Goal: Task Accomplishment & Management: Use online tool/utility

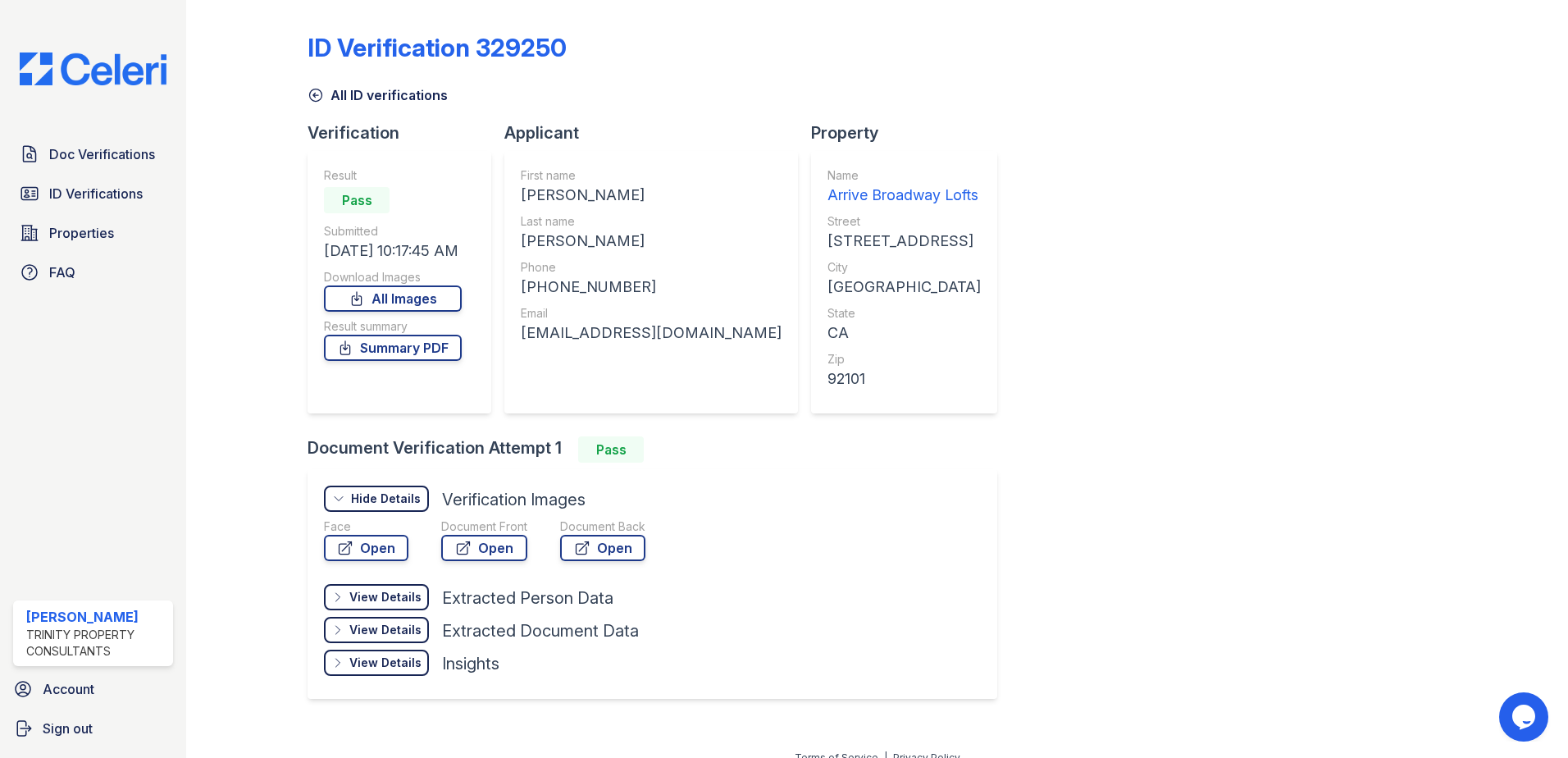
click at [114, 87] on div "Doc Verifications ID Verifications Properties FAQ [PERSON_NAME] Trinity Propert…" at bounding box center [93, 379] width 186 height 758
click at [87, 255] on div "Doc Verifications ID Verifications Properties FAQ" at bounding box center [94, 213] width 173 height 151
click at [89, 242] on span "Properties" at bounding box center [81, 232] width 65 height 20
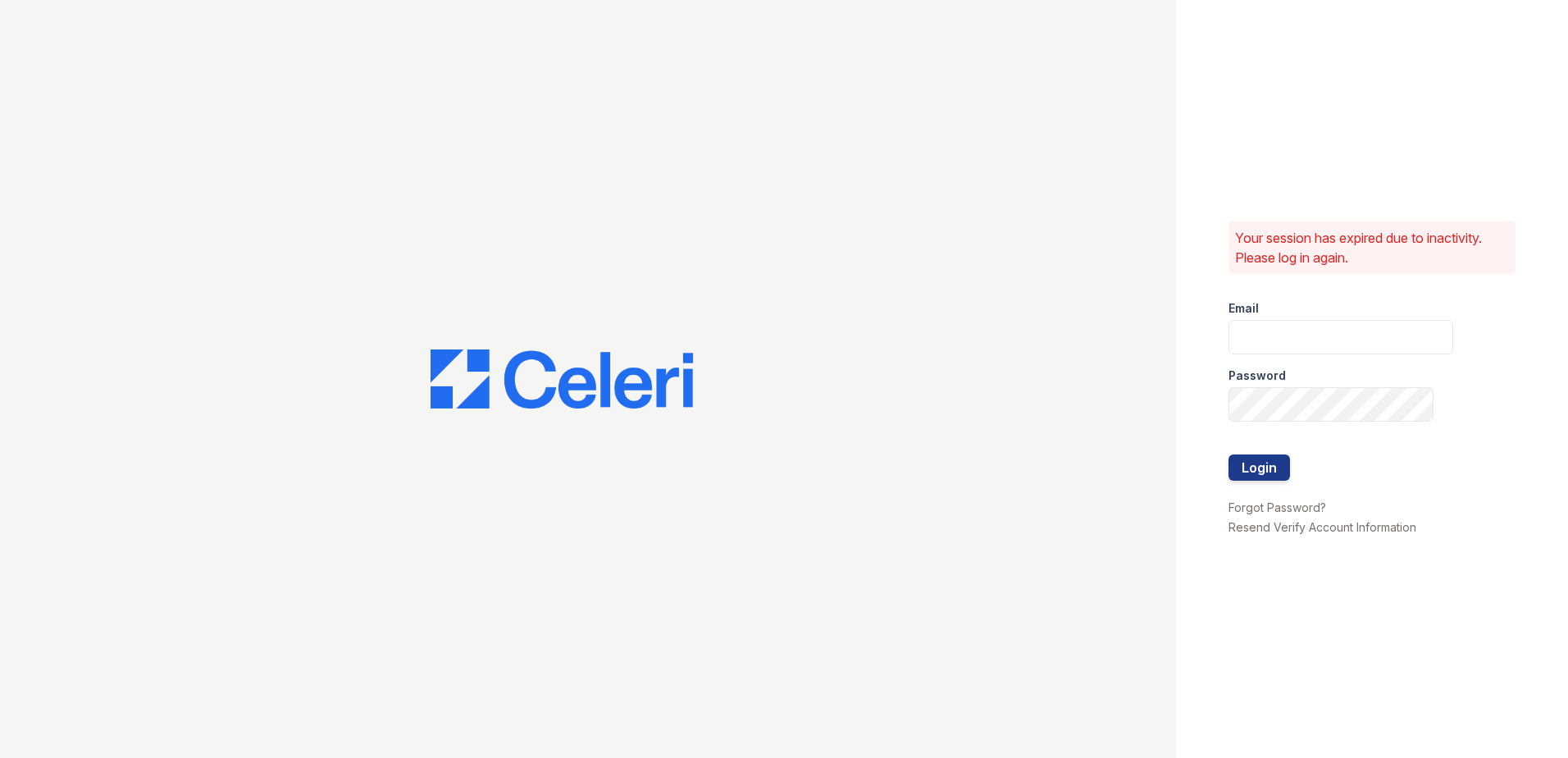
type input "[EMAIL_ADDRESS][DOMAIN_NAME]"
click at [1273, 475] on button "Login" at bounding box center [1259, 467] width 62 height 26
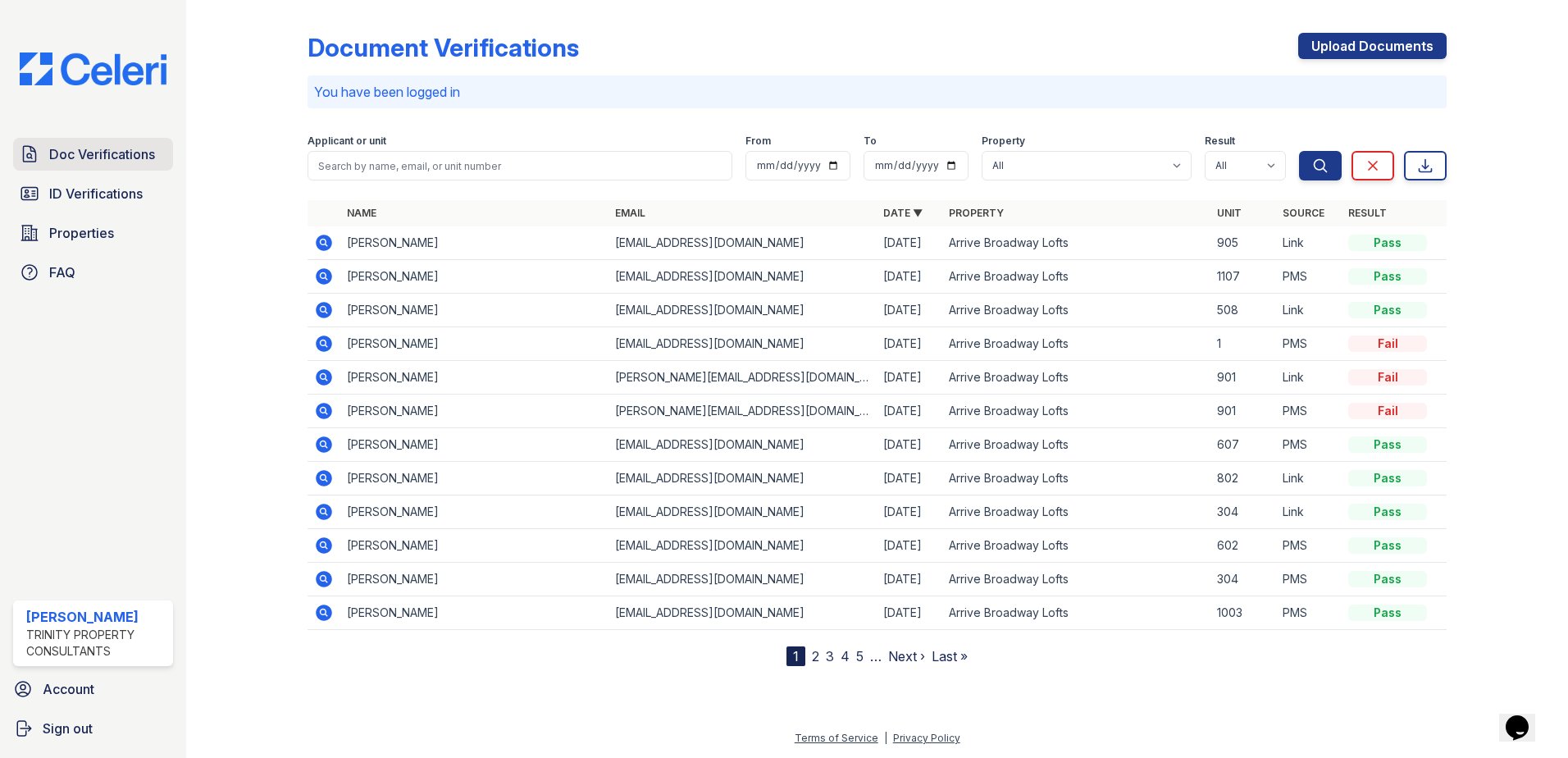
click at [106, 156] on span "Doc Verifications" at bounding box center [102, 154] width 106 height 20
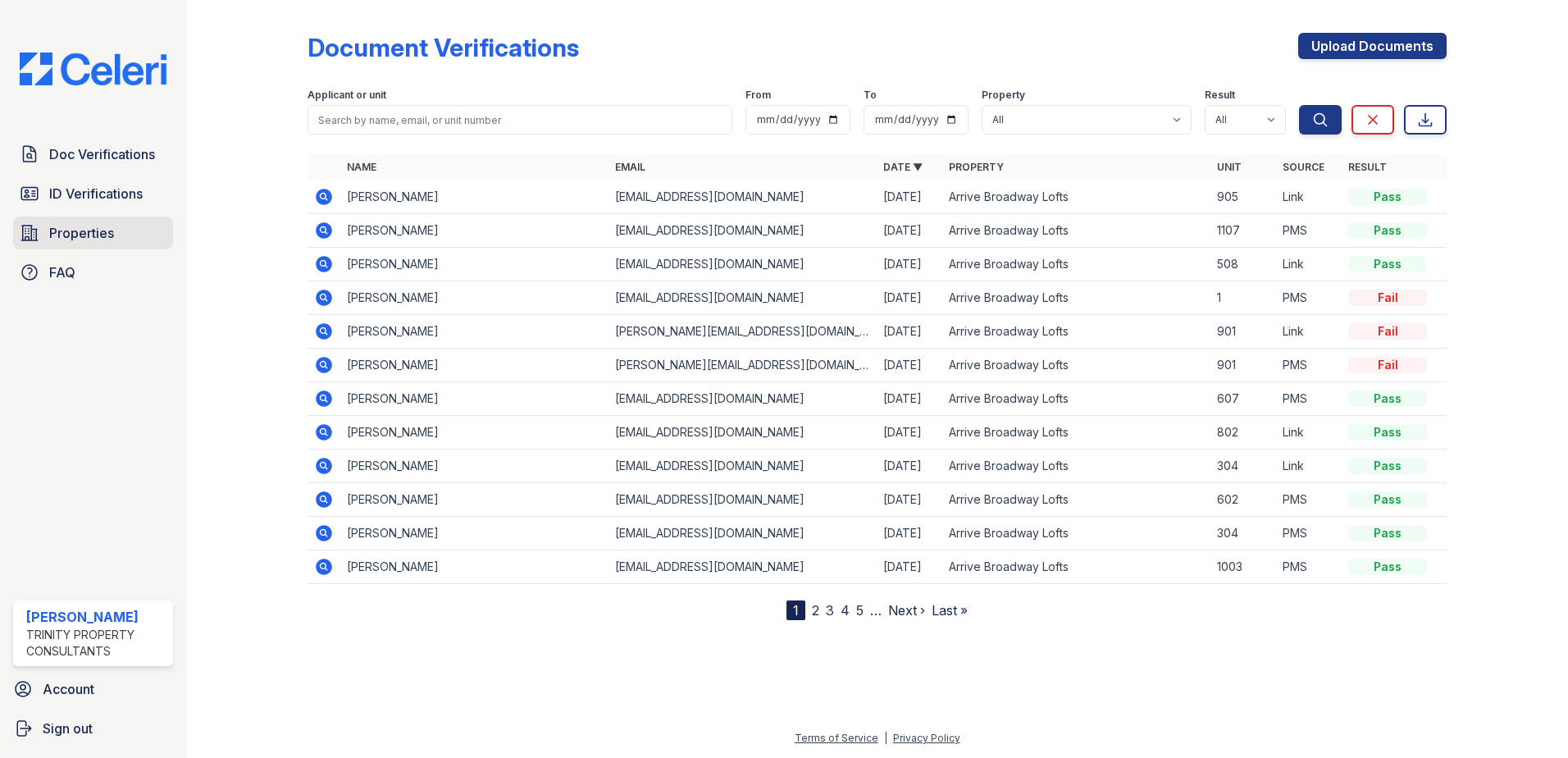
click at [80, 242] on span "Properties" at bounding box center [81, 232] width 65 height 20
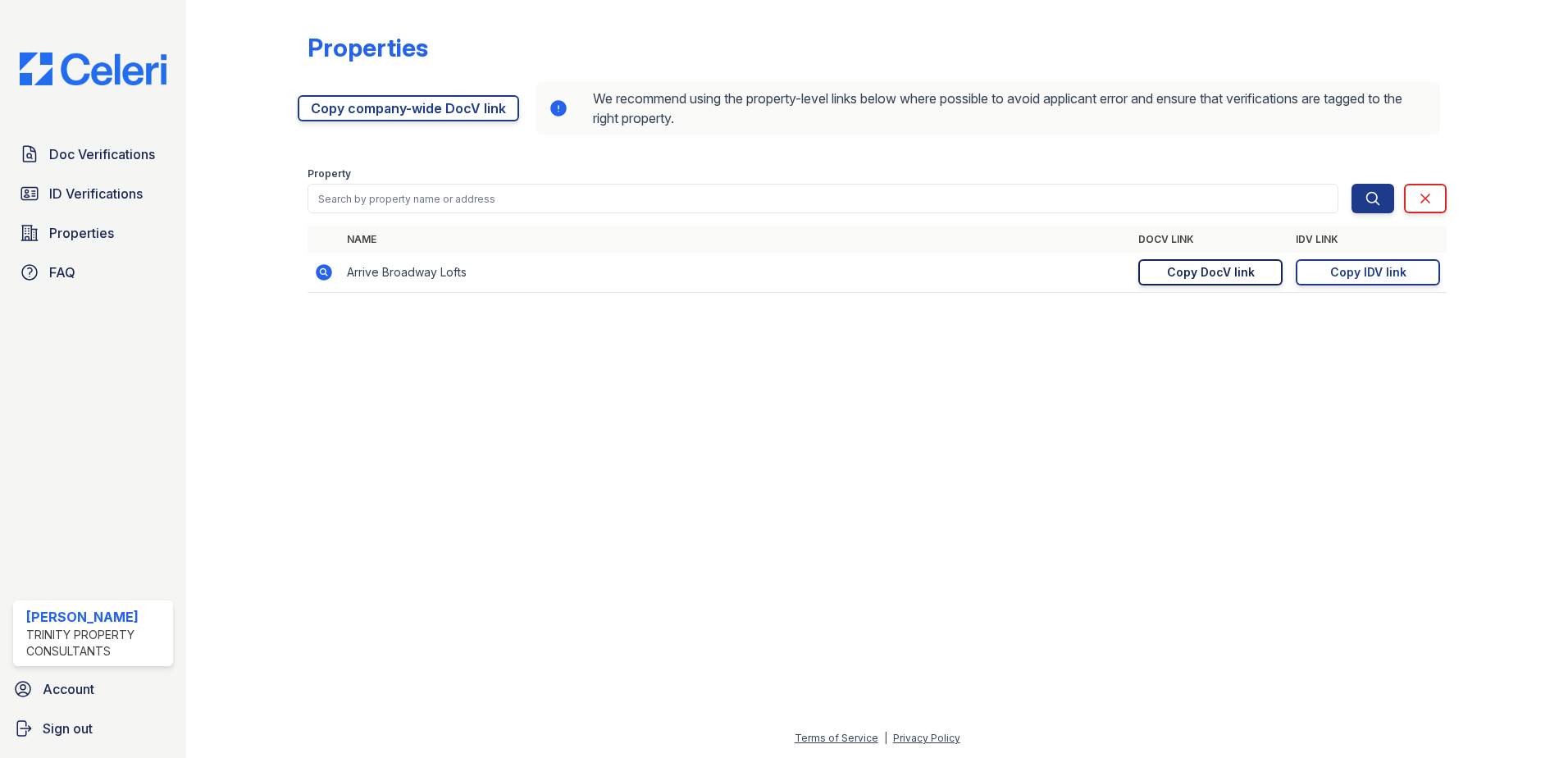
click at [1256, 270] on link "Copy DocV link Copy link" at bounding box center [1210, 272] width 145 height 26
click at [1402, 278] on div "Copy IDV link" at bounding box center [1369, 272] width 76 height 16
click at [1210, 273] on div "Copy DocV link" at bounding box center [1210, 272] width 88 height 16
click at [96, 158] on span "Doc Verifications" at bounding box center [102, 154] width 106 height 20
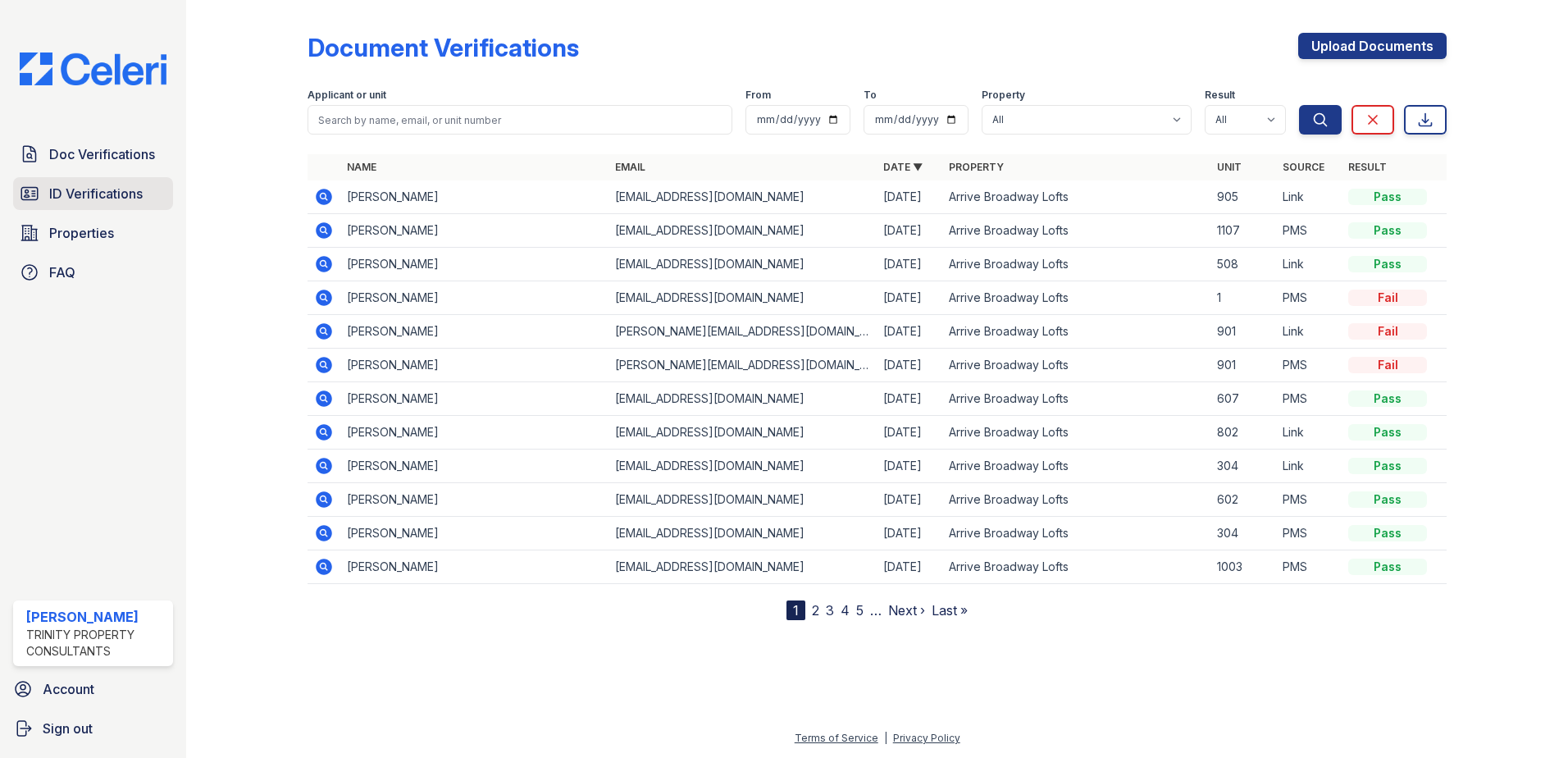
click at [97, 191] on span "ID Verifications" at bounding box center [96, 193] width 94 height 20
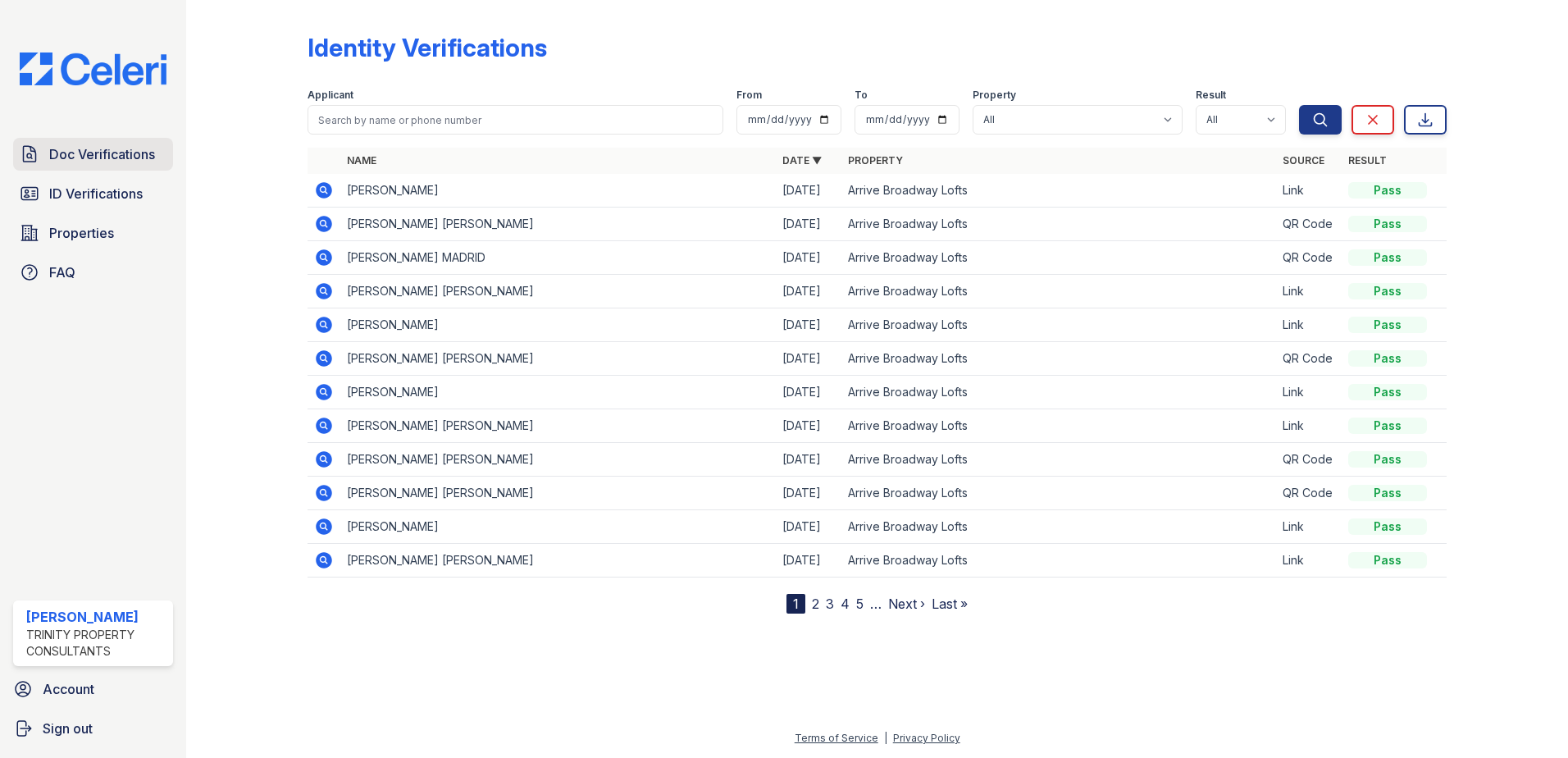
click at [99, 159] on span "Doc Verifications" at bounding box center [102, 154] width 106 height 20
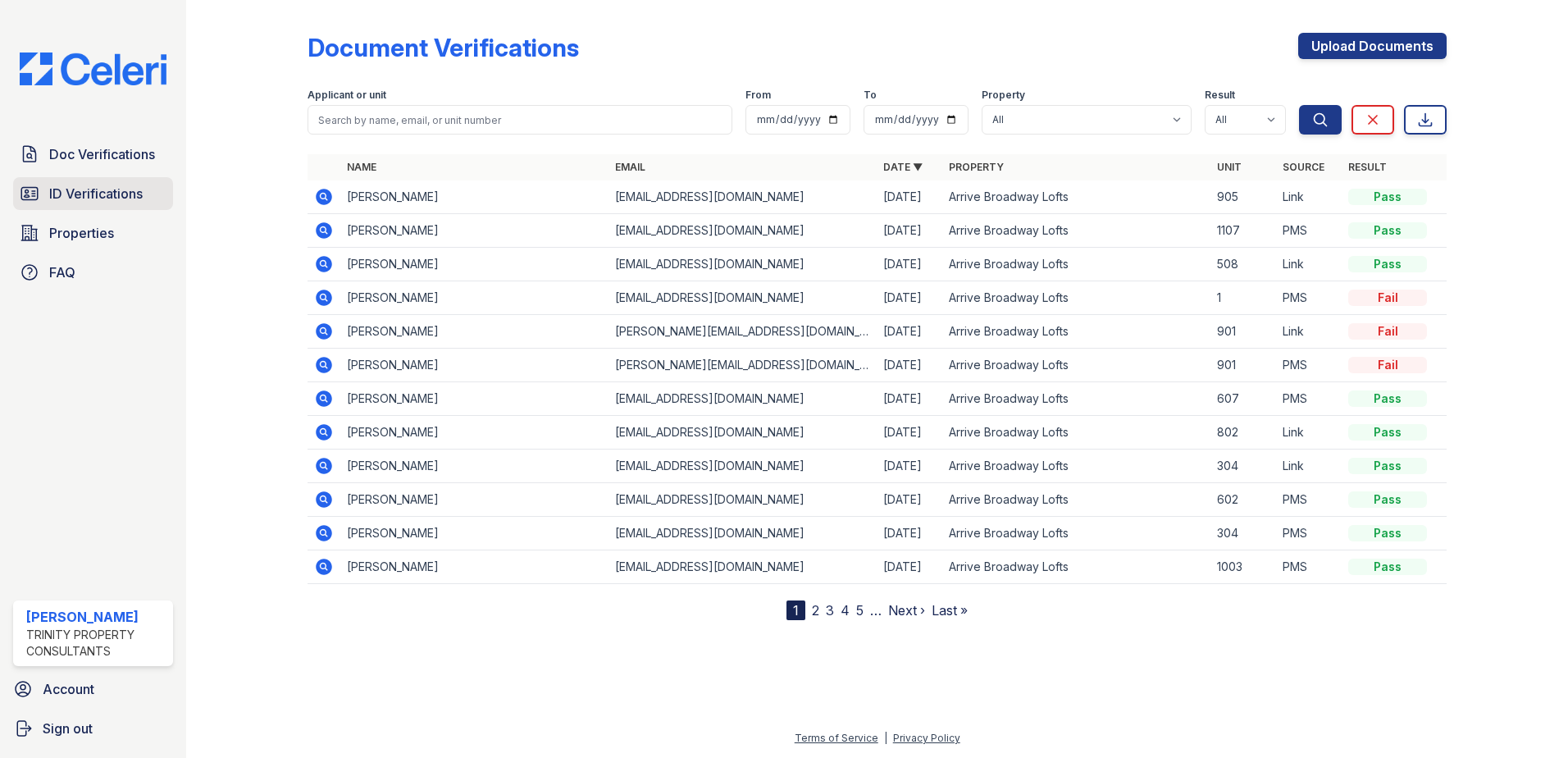
click at [133, 193] on span "ID Verifications" at bounding box center [96, 193] width 94 height 20
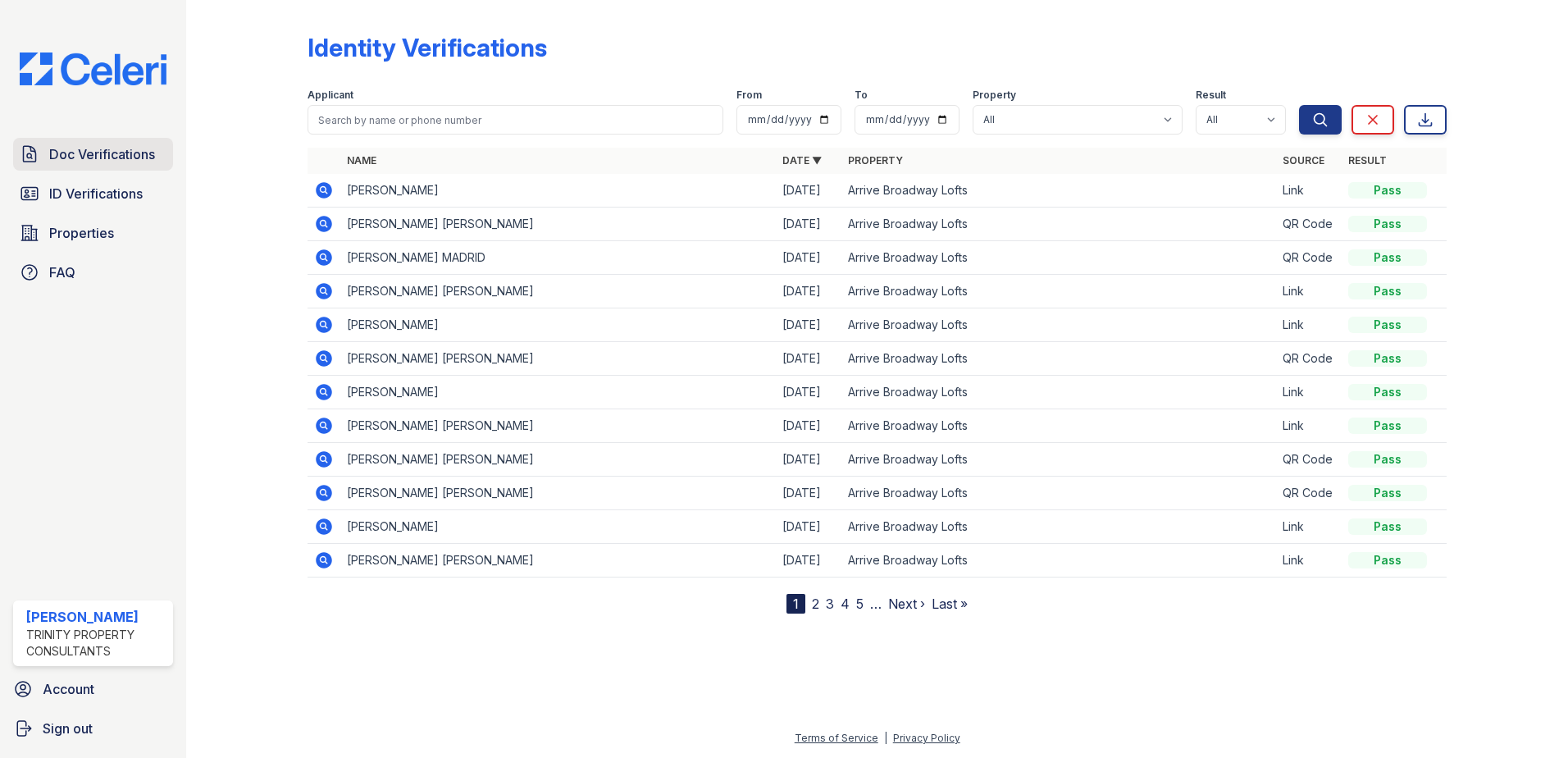
click at [135, 160] on span "Doc Verifications" at bounding box center [102, 154] width 106 height 20
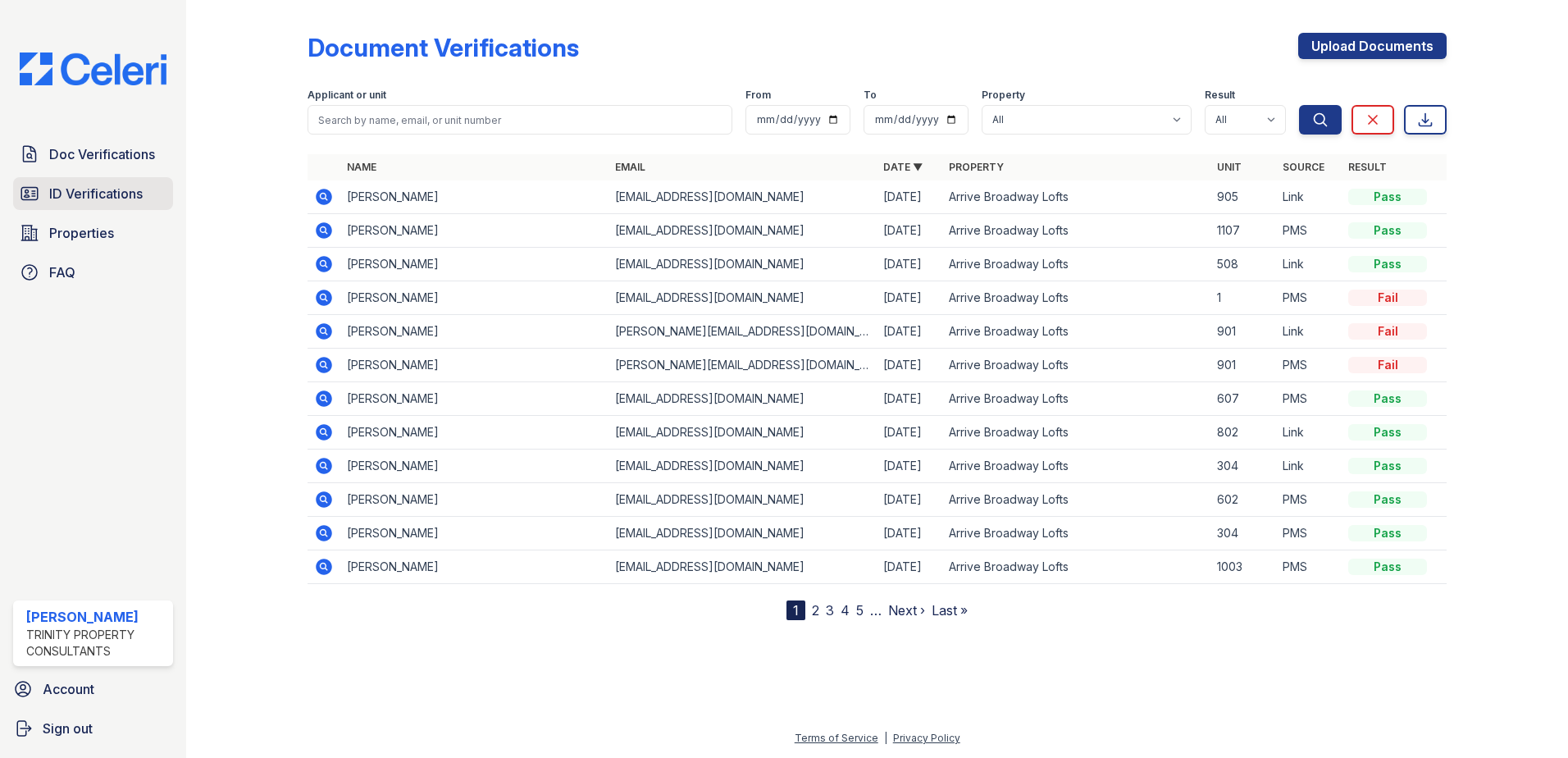
click at [107, 197] on span "ID Verifications" at bounding box center [96, 193] width 94 height 20
